Goal: Navigation & Orientation: Find specific page/section

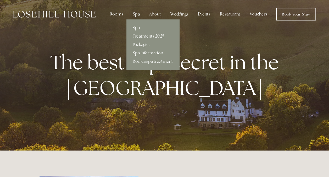
click at [136, 28] on link "Spa" at bounding box center [153, 28] width 53 height 8
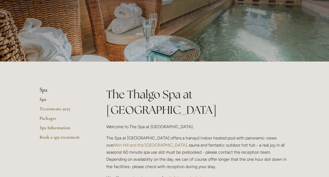
scroll to position [42, 0]
